Goal: Task Accomplishment & Management: Complete application form

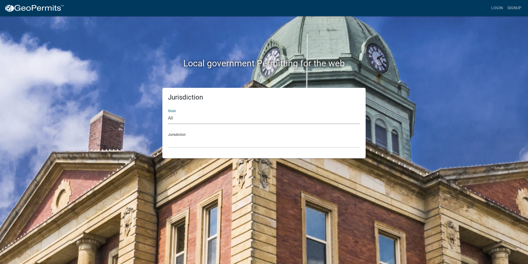
click at [177, 117] on select "All [US_STATE] [US_STATE] [US_STATE] [US_STATE] [US_STATE] [US_STATE] [US_STATE…" at bounding box center [264, 117] width 192 height 11
select select "[US_STATE]"
click at [168, 112] on select "All [US_STATE] [US_STATE] [US_STATE] [US_STATE] [US_STATE] [US_STATE] [US_STATE…" at bounding box center [264, 117] width 192 height 11
click at [181, 142] on select "City of [GEOGRAPHIC_DATA], [US_STATE] City of [GEOGRAPHIC_DATA], [US_STATE] Cit…" at bounding box center [264, 141] width 192 height 11
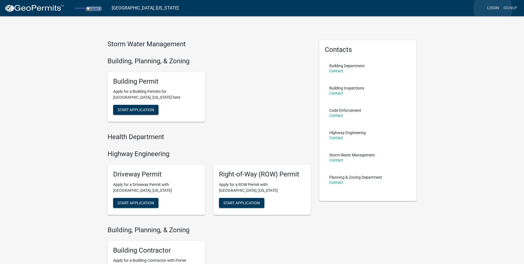
click at [492, 9] on link "Login" at bounding box center [493, 8] width 16 height 11
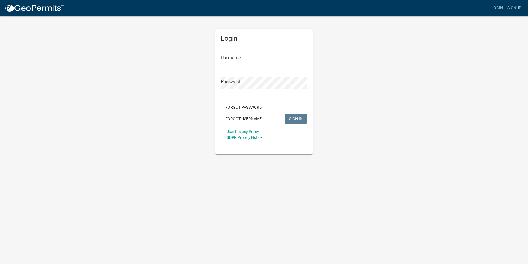
type input "[EMAIL_ADDRESS][DOMAIN_NAME]"
click at [295, 119] on span "SIGN IN" at bounding box center [296, 118] width 14 height 4
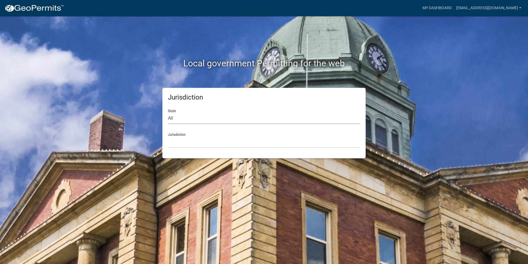
click at [182, 119] on select "All [US_STATE] [US_STATE] [US_STATE] [US_STATE] [US_STATE] [US_STATE] [US_STATE…" at bounding box center [264, 117] width 192 height 11
click at [205, 117] on select "All [US_STATE] [US_STATE] [US_STATE] [US_STATE] [US_STATE] [US_STATE] [US_STATE…" at bounding box center [264, 117] width 192 height 11
click at [454, 6] on link "My Dashboard" at bounding box center [437, 8] width 34 height 11
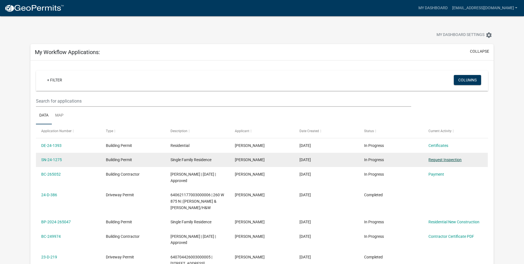
click at [440, 160] on link "Request Inspection" at bounding box center [444, 159] width 33 height 4
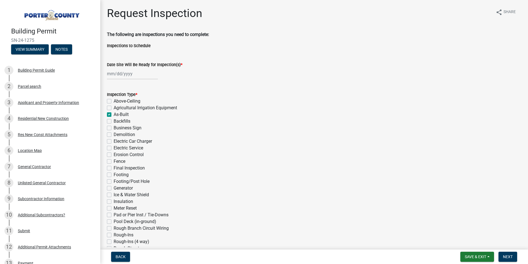
click at [114, 168] on label "Final Inspection" at bounding box center [129, 167] width 31 height 7
click at [114, 168] on input "Final Inspection" at bounding box center [116, 166] width 4 height 4
checkbox input "true"
checkbox input "false"
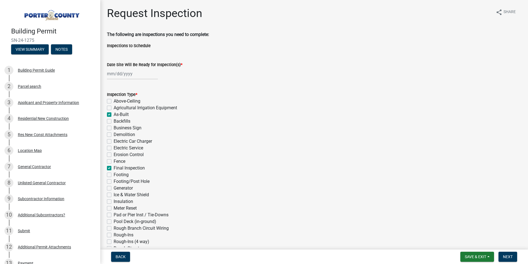
checkbox input "true"
checkbox input "false"
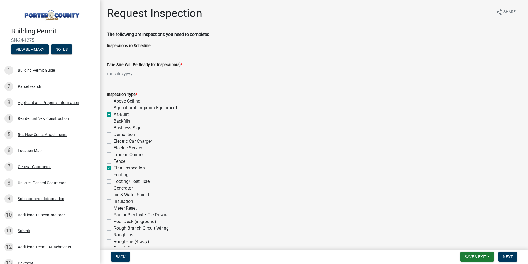
checkbox input "false"
checkbox input "true"
checkbox input "false"
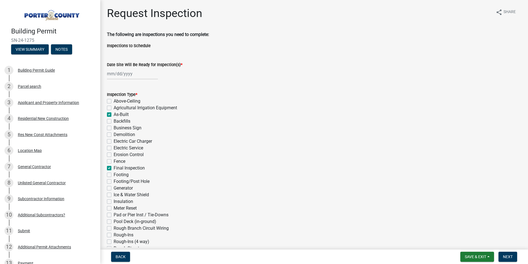
checkbox input "false"
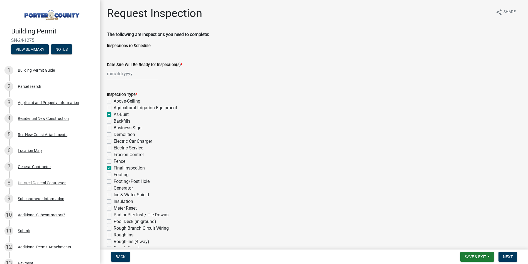
checkbox input "false"
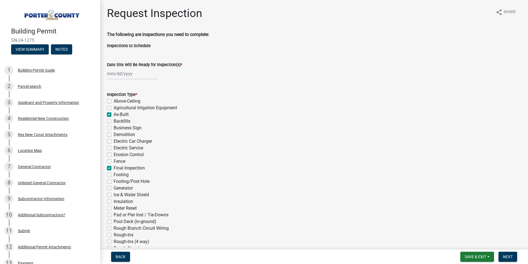
checkbox input "false"
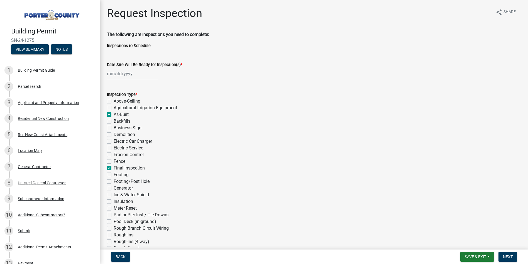
checkbox input "false"
click at [135, 74] on div at bounding box center [132, 73] width 51 height 11
select select "9"
select select "2025"
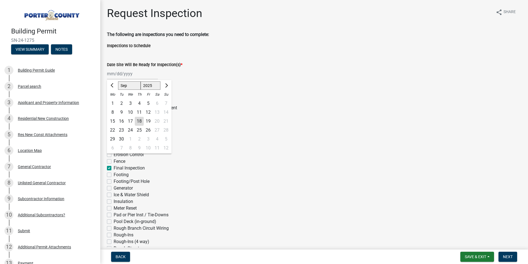
click at [139, 121] on div "18" at bounding box center [139, 121] width 9 height 9
type input "[DATE]"
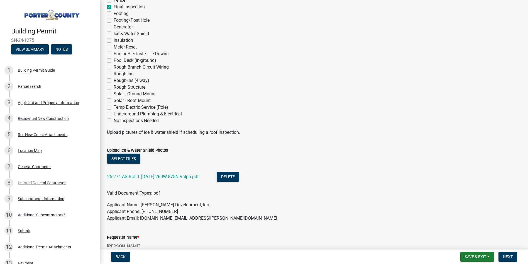
scroll to position [167, 0]
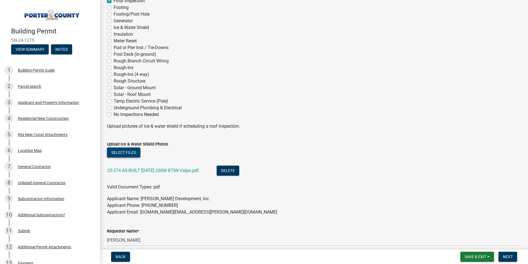
click at [118, 153] on button "Select files" at bounding box center [123, 152] width 33 height 10
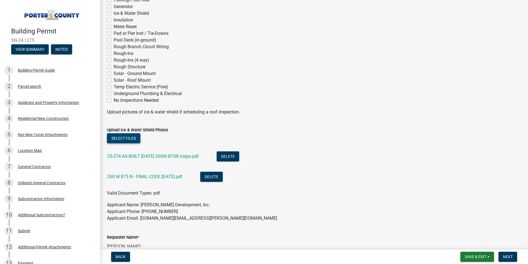
scroll to position [250, 0]
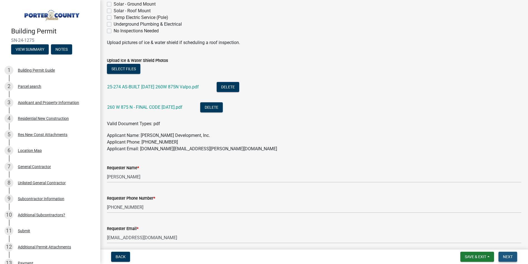
click at [507, 256] on span "Next" at bounding box center [508, 256] width 10 height 4
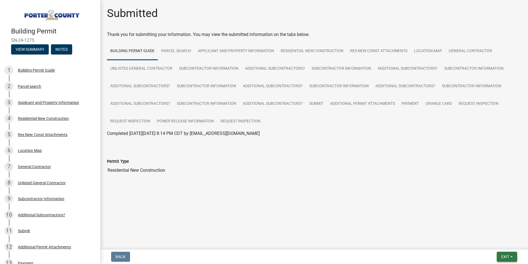
click at [507, 256] on span "Exit" at bounding box center [505, 256] width 8 height 4
click at [488, 242] on button "Save & Exit" at bounding box center [494, 241] width 45 height 13
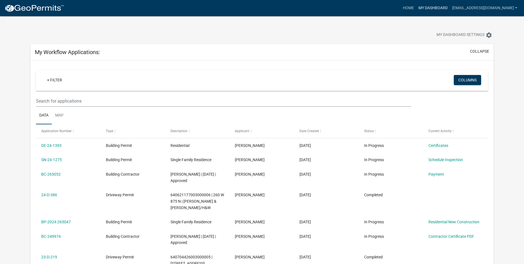
click at [449, 8] on link "My Dashboard" at bounding box center [433, 8] width 34 height 11
click at [513, 8] on link "[EMAIL_ADDRESS][DOMAIN_NAME]" at bounding box center [484, 8] width 70 height 11
click at [488, 55] on link "Logout" at bounding box center [495, 54] width 48 height 13
